Goal: Transaction & Acquisition: Subscribe to service/newsletter

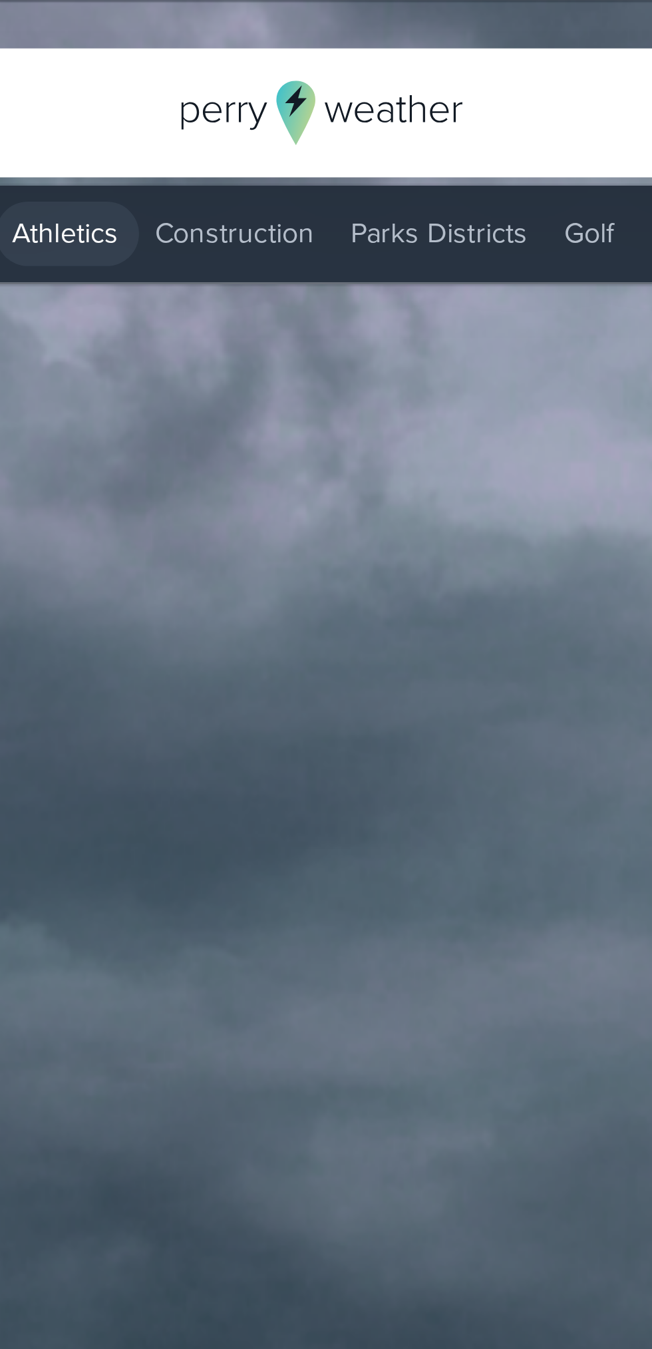
scroll to position [1752, 0]
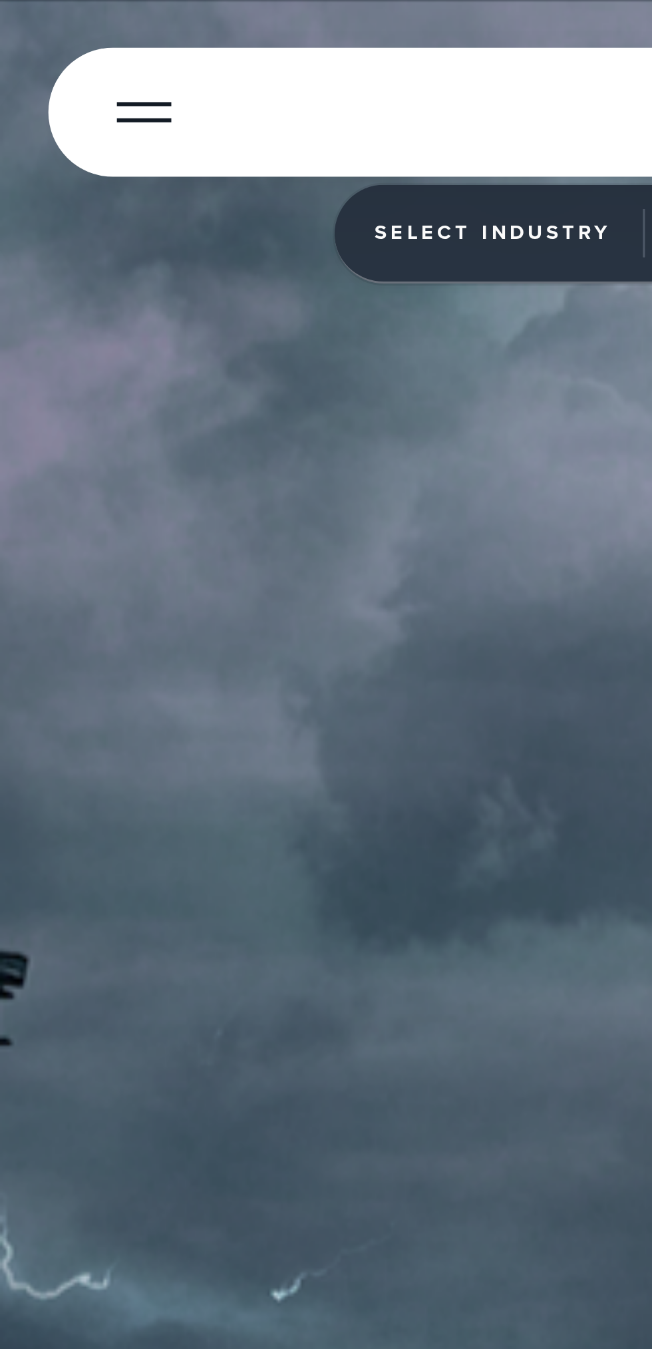
click at [51, 37] on div at bounding box center [48, 37] width 18 height 1
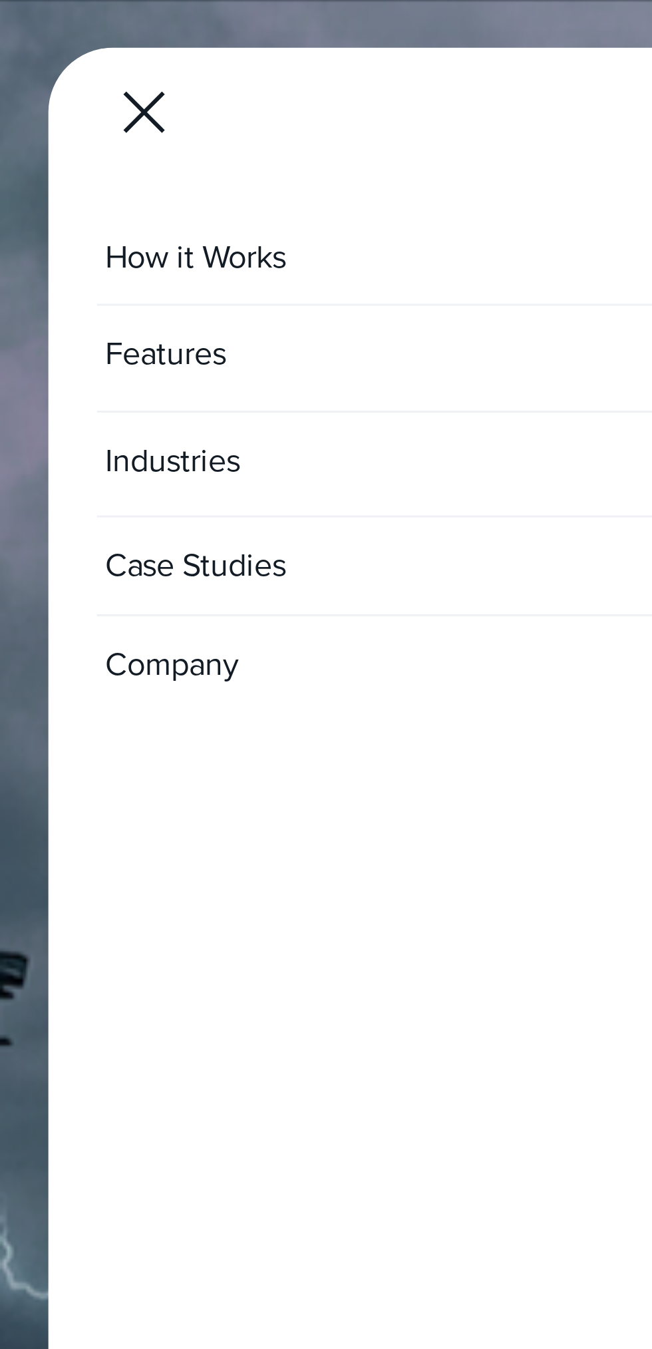
click at [54, 40] on button "Open Menu" at bounding box center [47, 36] width 31 height 31
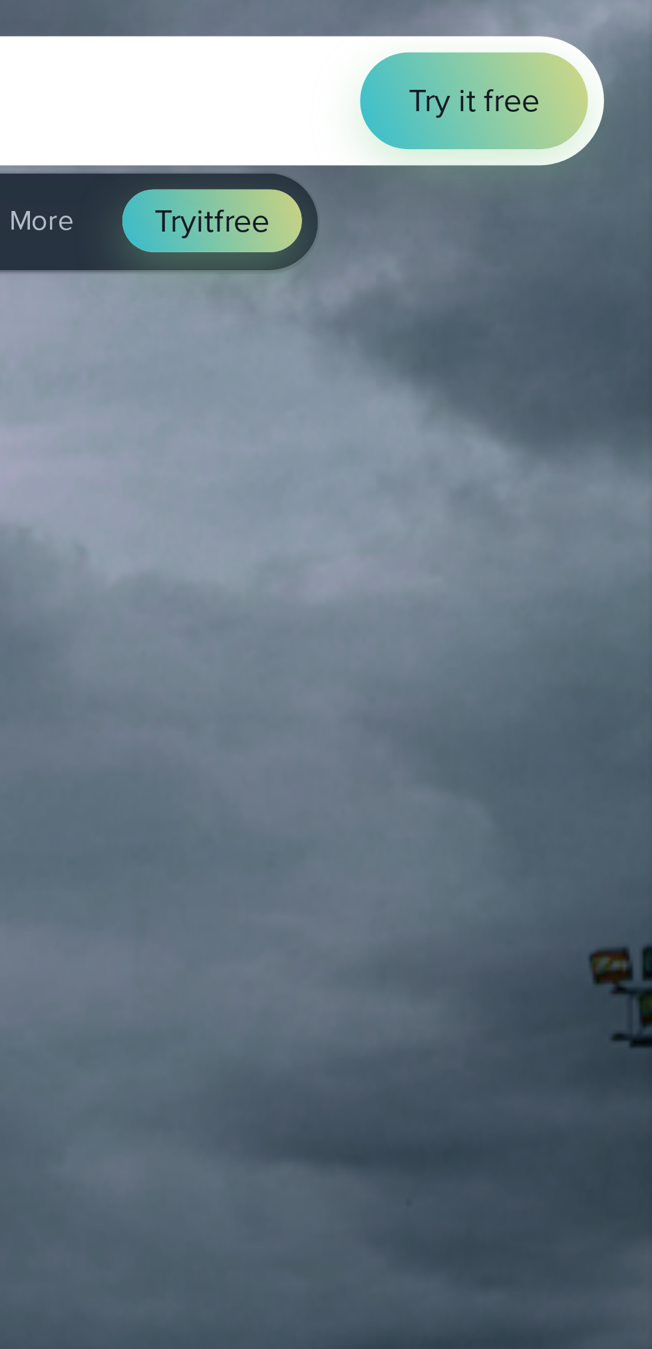
scroll to position [1726, 0]
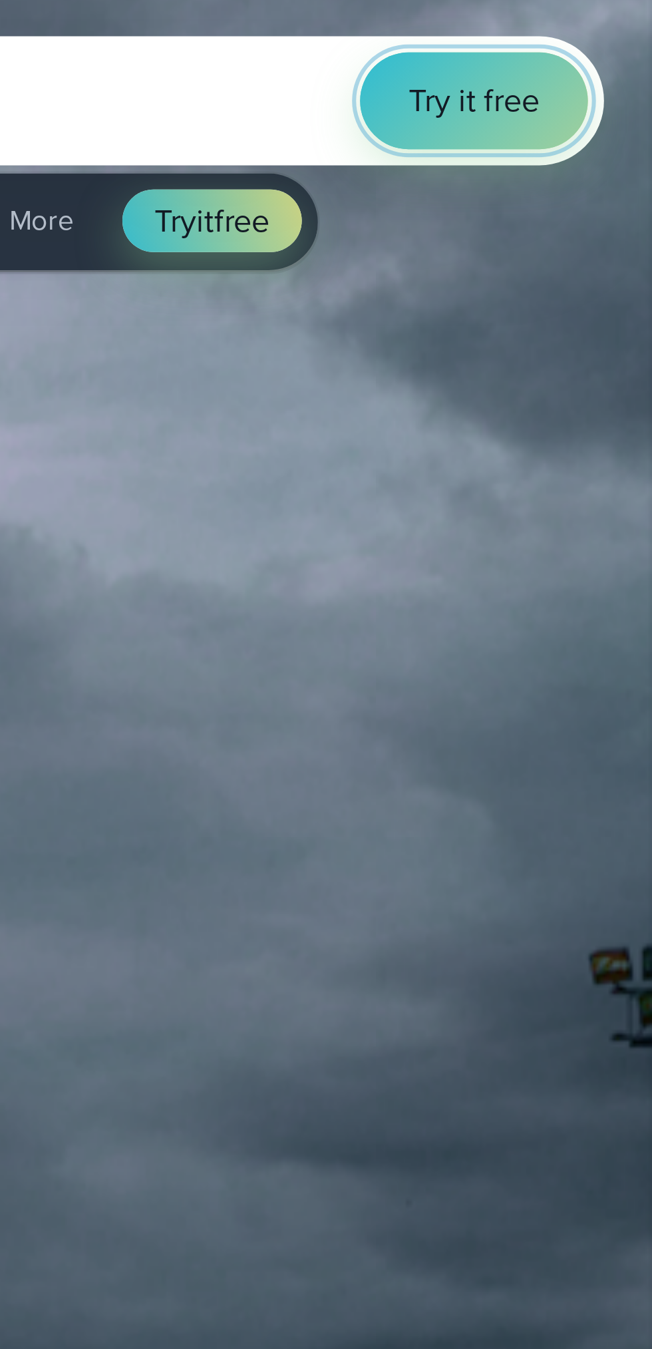
click at [605, 35] on span "Try it free" at bounding box center [593, 37] width 43 height 16
